Goal: Find specific page/section: Find specific page/section

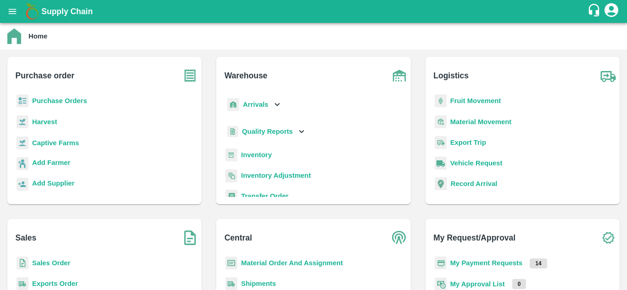
click at [56, 104] on b "Purchase Orders" at bounding box center [59, 100] width 55 height 7
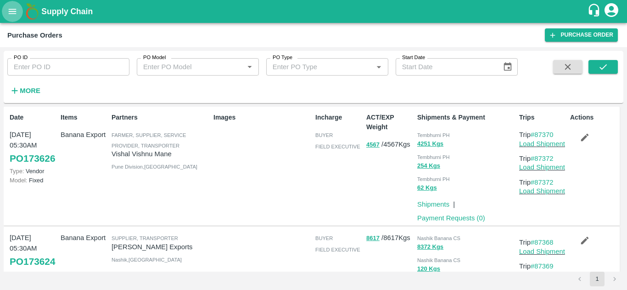
click at [12, 12] on icon "open drawer" at bounding box center [12, 11] width 10 height 10
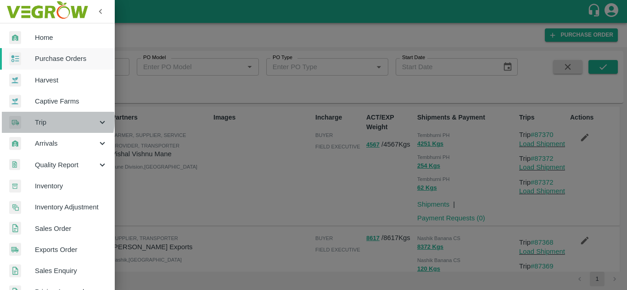
click at [47, 120] on span "Trip" at bounding box center [66, 122] width 62 height 10
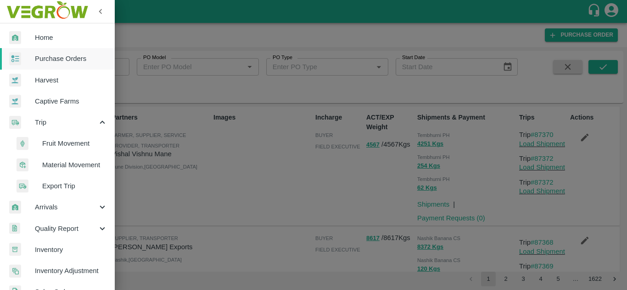
click at [57, 143] on span "Fruit Movement" at bounding box center [74, 144] width 65 height 10
